Goal: Information Seeking & Learning: Learn about a topic

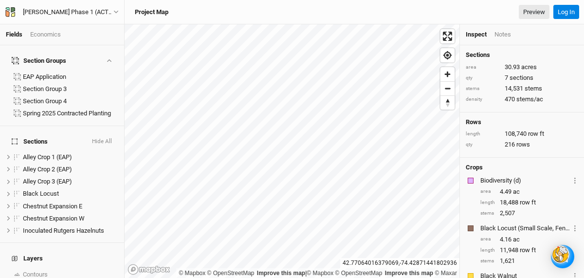
click at [44, 31] on div "Economics" at bounding box center [45, 34] width 31 height 9
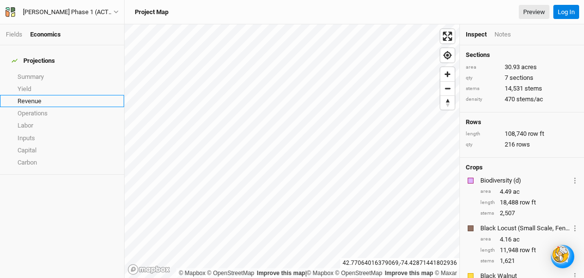
click at [30, 95] on link "Revenue" at bounding box center [62, 101] width 124 height 12
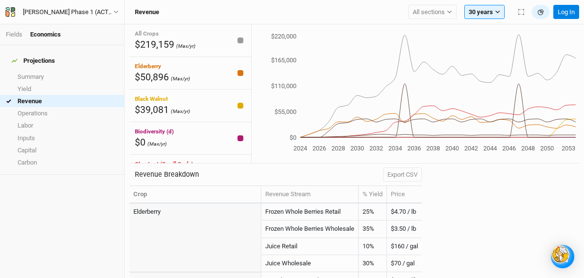
click at [358, 142] on icon "2024 2026 2028 2030 2032 2034 2036 2038 2040 2042 2044 2046 2048 2050 2053 $0 $…" at bounding box center [414, 93] width 324 height 123
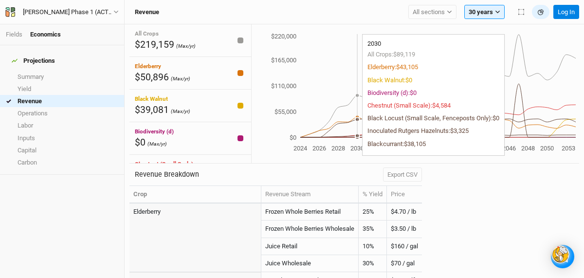
click at [359, 134] on circle at bounding box center [358, 136] width 4 height 4
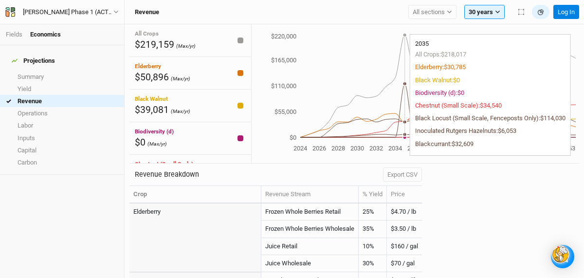
click at [405, 137] on circle at bounding box center [405, 137] width 4 height 4
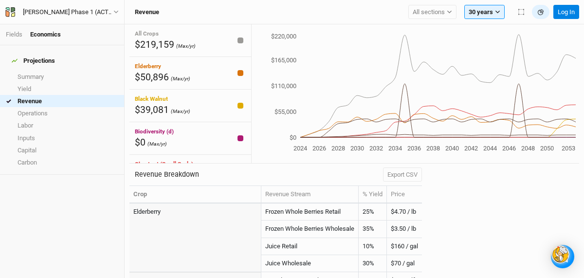
click at [406, 139] on icon "2024 2026 2028 2030 2032 2034 2036 2038 2040 2042 2044 2046 2048 2050 2053 $0 $…" at bounding box center [414, 93] width 324 height 123
click at [356, 139] on icon "2024 2026 2028 2030 2032 2034 2036 2038 2040 2042 2044 2046 2048 2050 2053 $0 $…" at bounding box center [414, 93] width 324 height 123
